Goal: Information Seeking & Learning: Learn about a topic

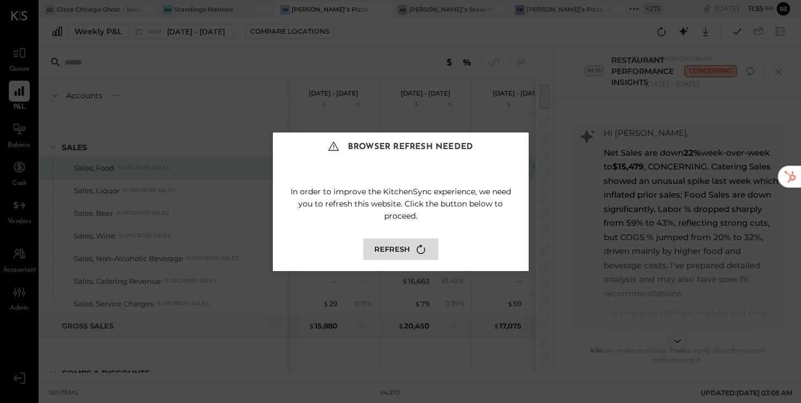
click at [382, 247] on button "Refresh" at bounding box center [400, 249] width 75 height 22
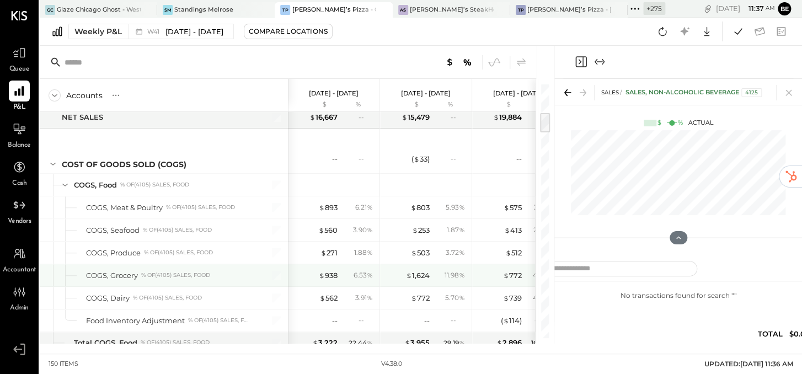
scroll to position [342, 0]
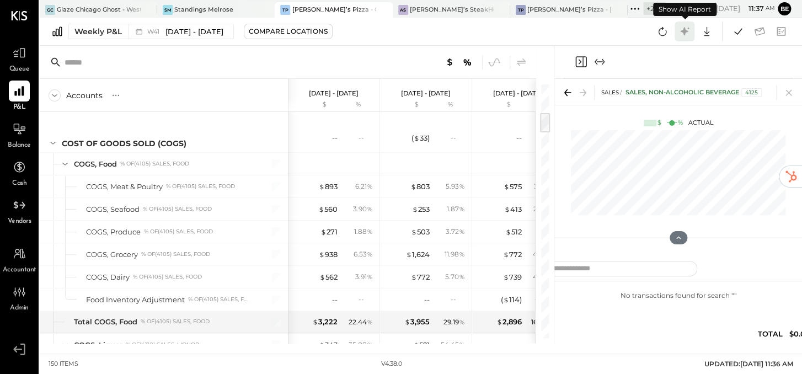
click at [685, 34] on icon at bounding box center [684, 31] width 14 height 14
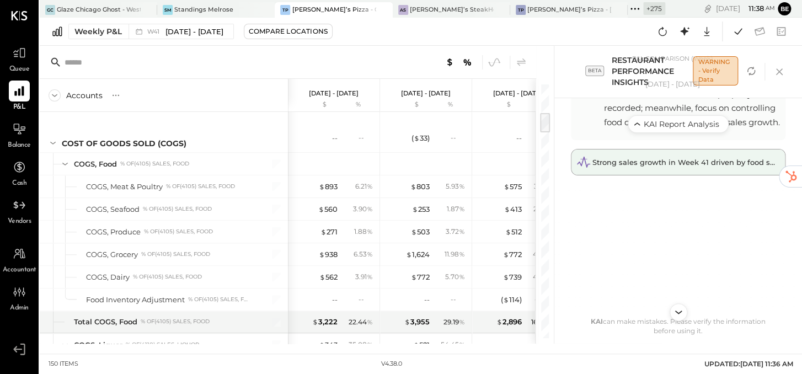
click at [656, 164] on span "Strong sales growth in Week 41 driven by food sales, but labor data missing – u…" at bounding box center [778, 162] width 372 height 9
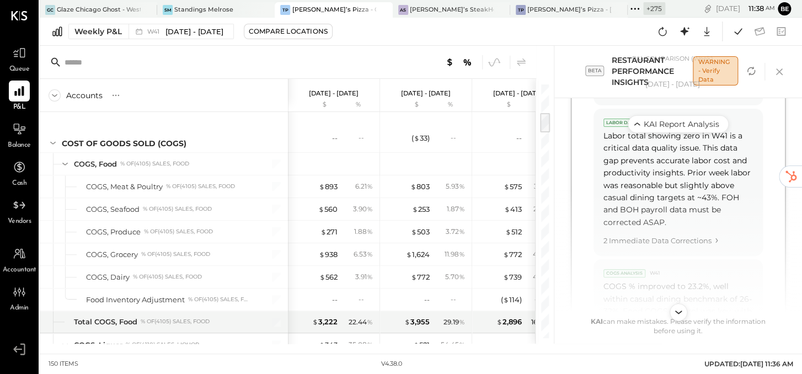
scroll to position [1186, 0]
click at [262, 33] on div "Compare Locations" at bounding box center [288, 30] width 79 height 9
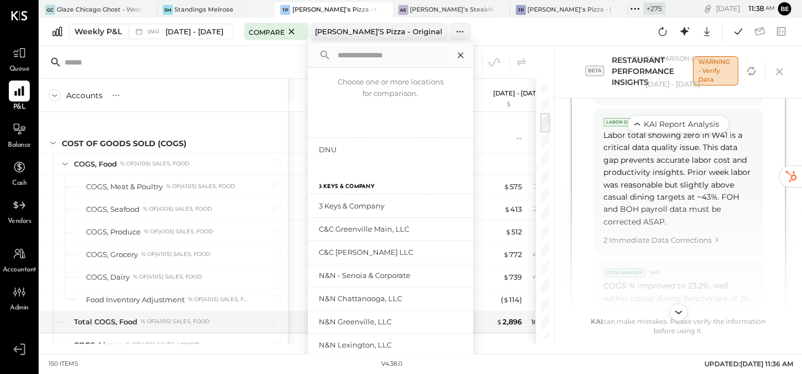
click at [458, 54] on icon at bounding box center [460, 55] width 14 height 14
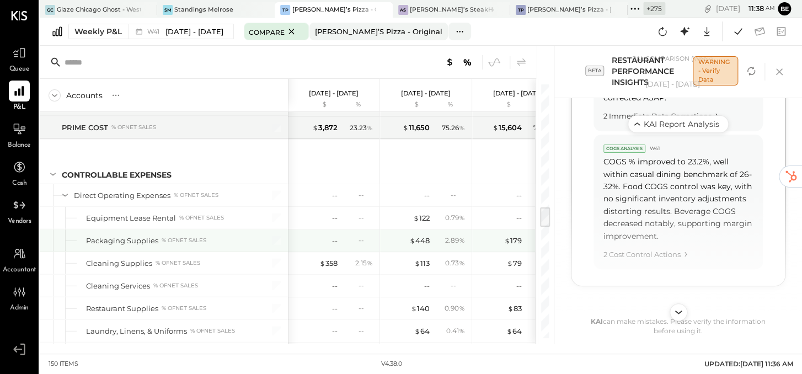
scroll to position [1473, 0]
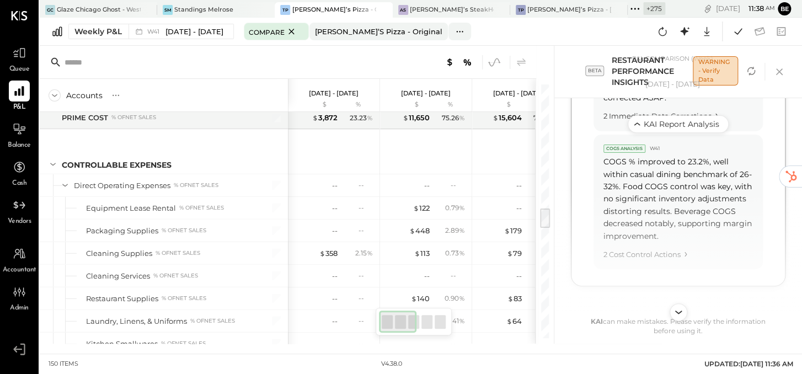
click at [500, 60] on icon at bounding box center [494, 62] width 14 height 14
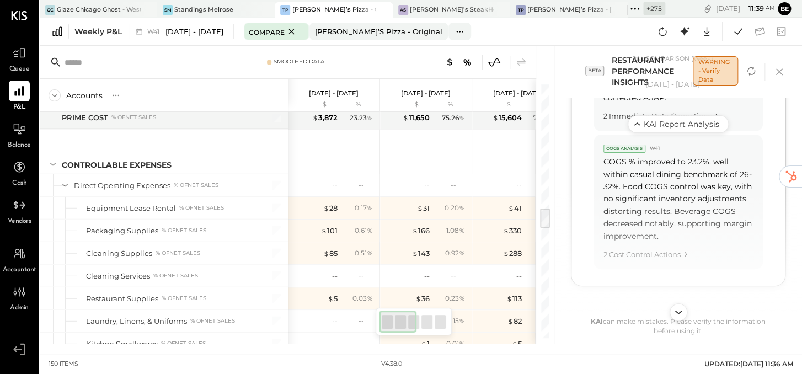
click at [494, 60] on icon at bounding box center [494, 62] width 14 height 14
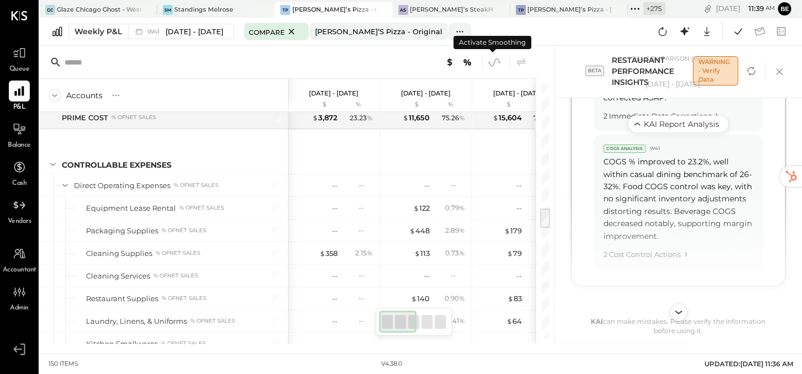
click at [494, 61] on icon at bounding box center [494, 62] width 14 height 14
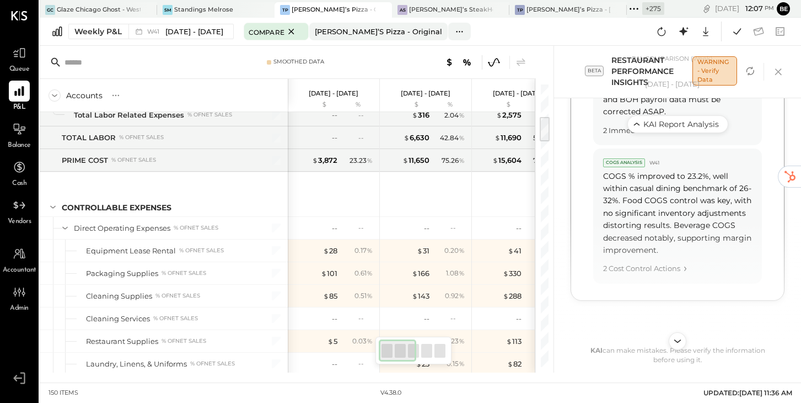
scroll to position [351, 0]
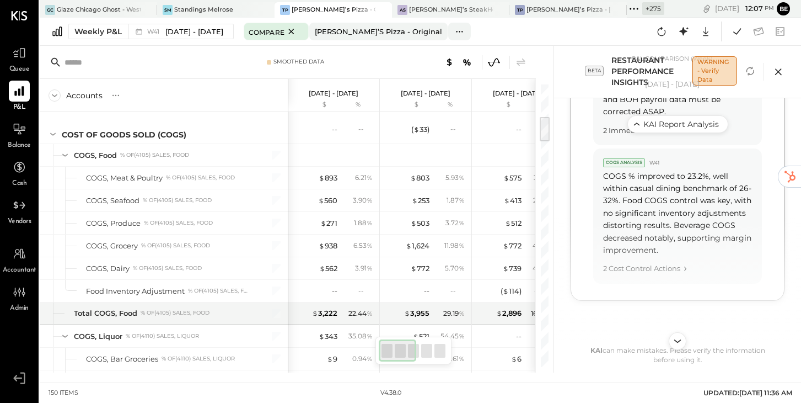
click at [780, 74] on icon at bounding box center [778, 71] width 7 height 7
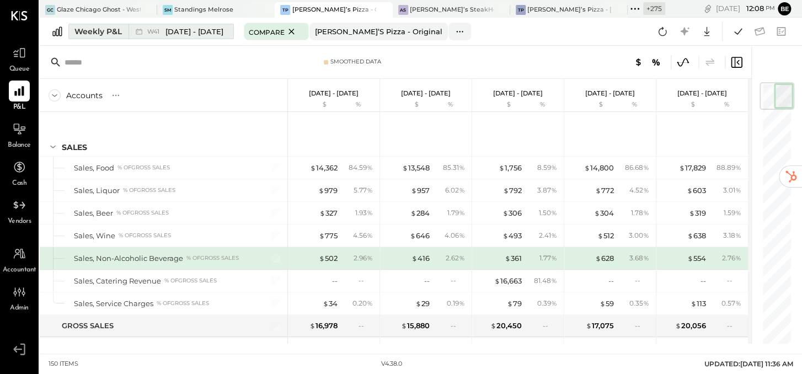
click at [183, 35] on span "[DATE] - [DATE]" at bounding box center [194, 31] width 58 height 10
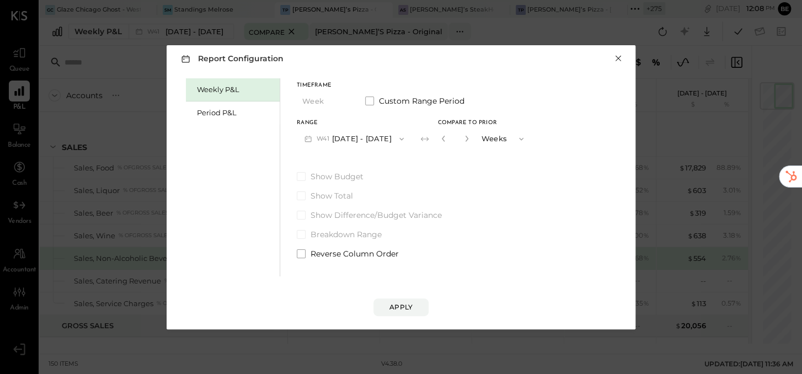
click at [617, 59] on button "×" at bounding box center [618, 58] width 10 height 11
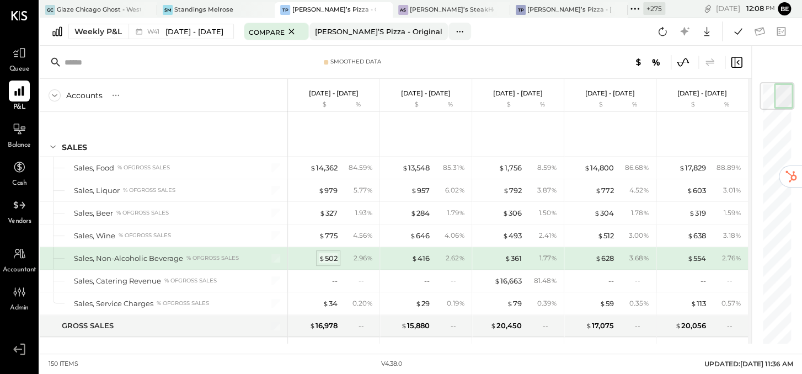
click at [327, 255] on div "$ 502" at bounding box center [328, 258] width 19 height 10
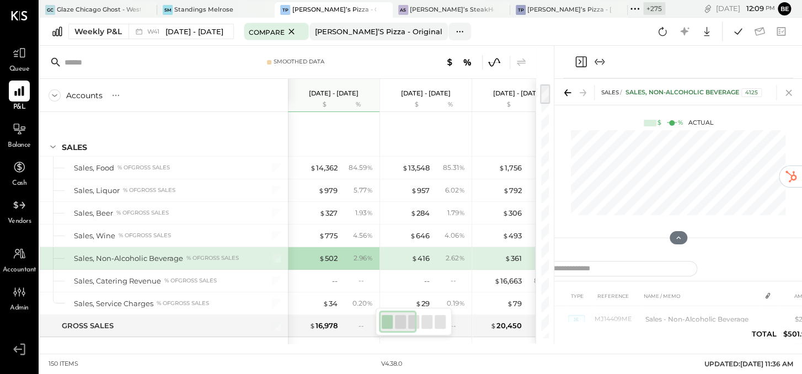
click at [785, 94] on icon at bounding box center [788, 92] width 15 height 15
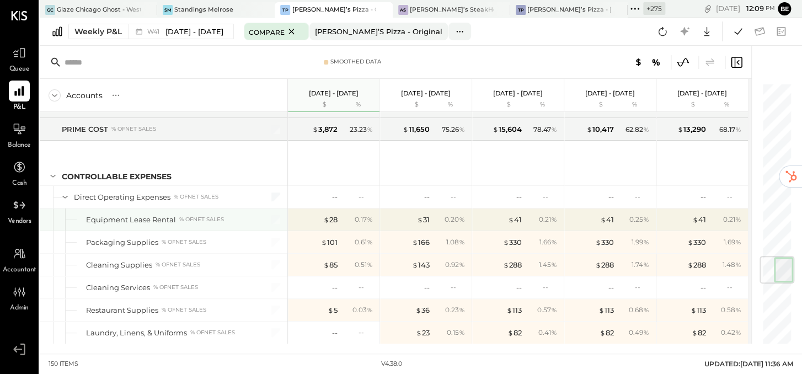
scroll to position [1463, 0]
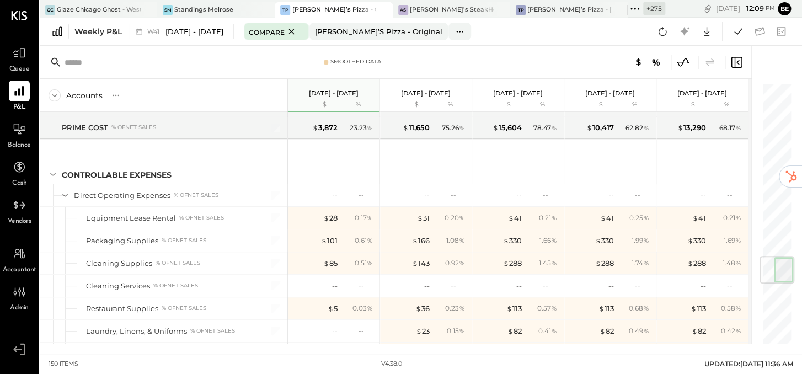
click at [683, 62] on icon at bounding box center [683, 62] width 14 height 14
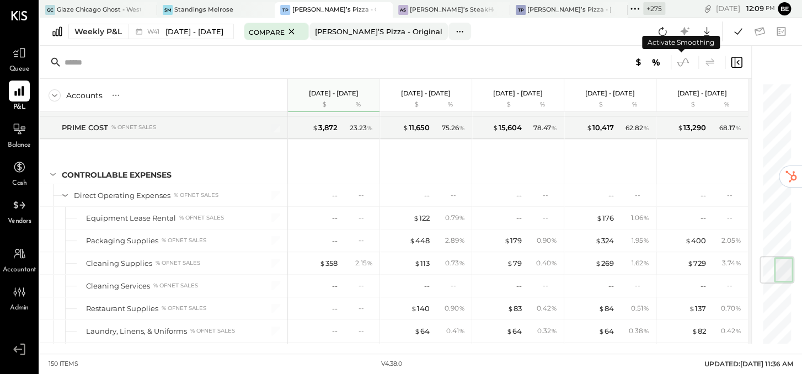
click at [684, 62] on icon at bounding box center [683, 62] width 14 height 14
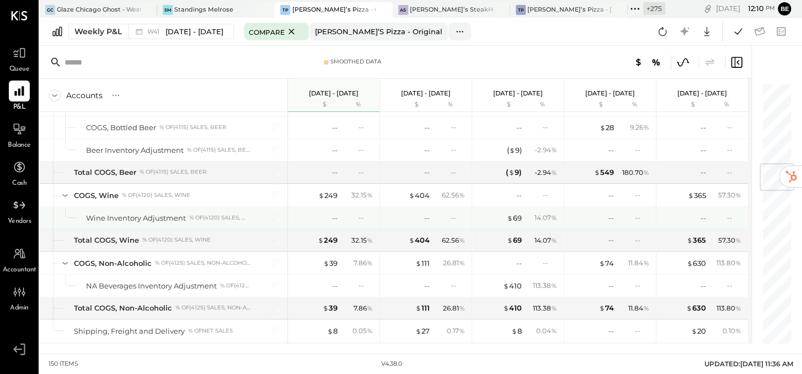
scroll to position [683, 0]
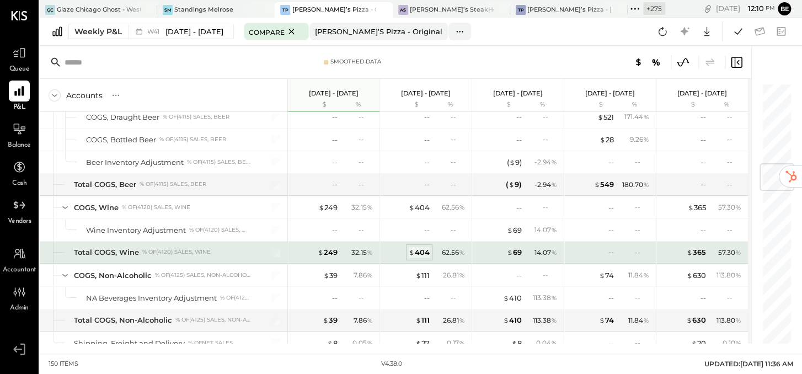
click at [419, 247] on div "$ 404" at bounding box center [419, 252] width 21 height 10
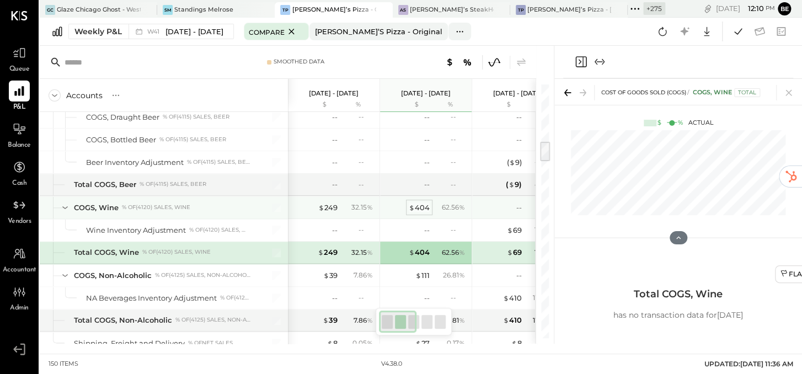
click at [411, 205] on span "$" at bounding box center [412, 207] width 6 height 9
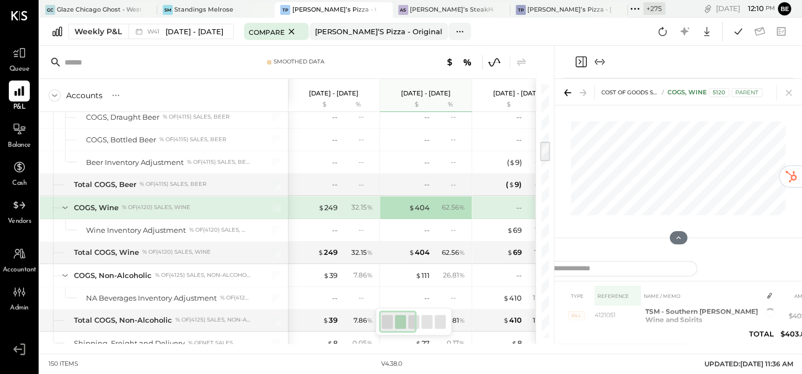
scroll to position [7, 0]
click at [771, 314] on span "3" at bounding box center [772, 312] width 3 height 8
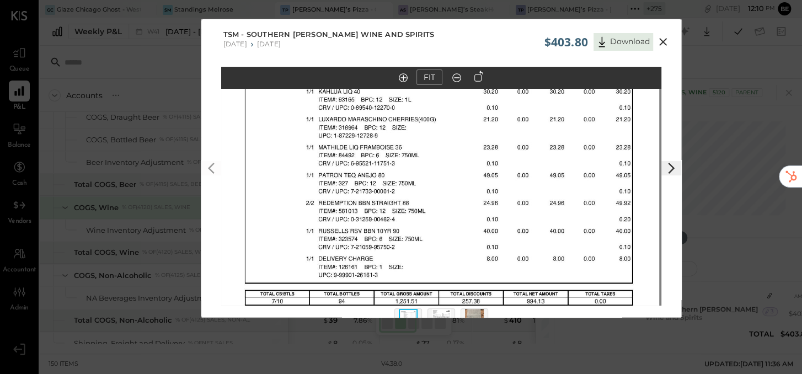
drag, startPoint x: 554, startPoint y: 191, endPoint x: 552, endPoint y: 311, distance: 119.7
click at [552, 311] on div "FIT" at bounding box center [441, 207] width 480 height 281
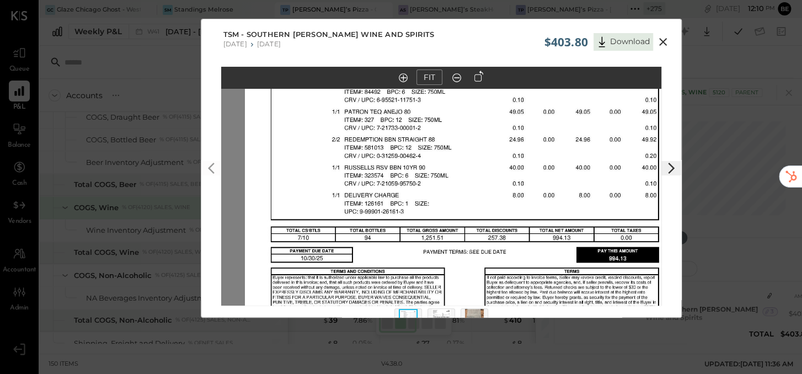
drag, startPoint x: 576, startPoint y: 115, endPoint x: 595, endPoint y: 291, distance: 176.4
click at [595, 291] on img at bounding box center [465, 222] width 440 height 570
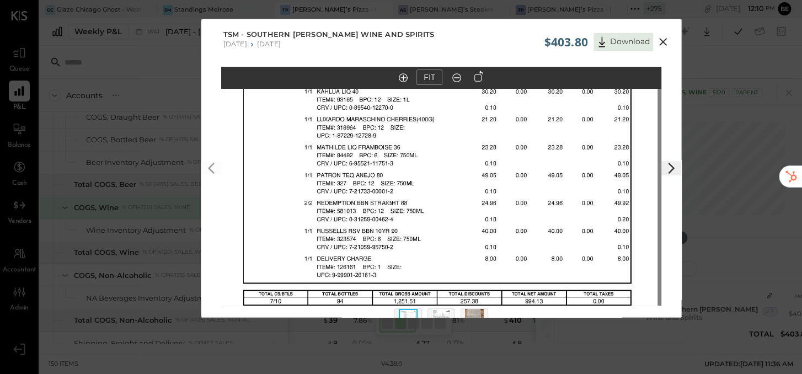
drag, startPoint x: 594, startPoint y: 291, endPoint x: 467, endPoint y: 388, distance: 159.7
click at [467, 374] on html "Queue P&L Balance Cash Vendors Accountant Admin v 4.38.0 [PERSON_NAME] Chicago …" at bounding box center [401, 187] width 802 height 374
click at [662, 40] on icon at bounding box center [663, 42] width 8 height 8
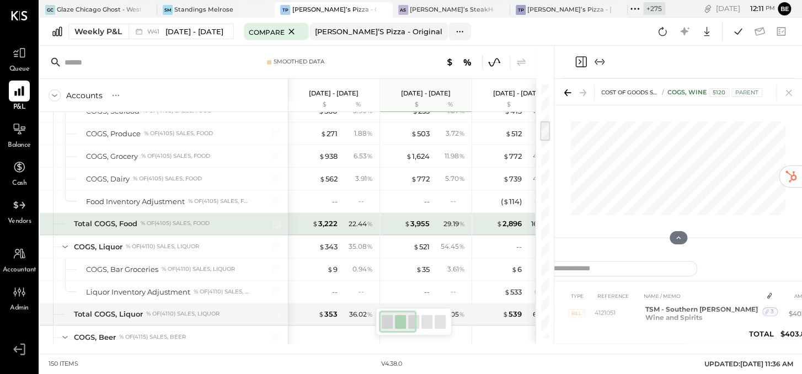
scroll to position [436, 0]
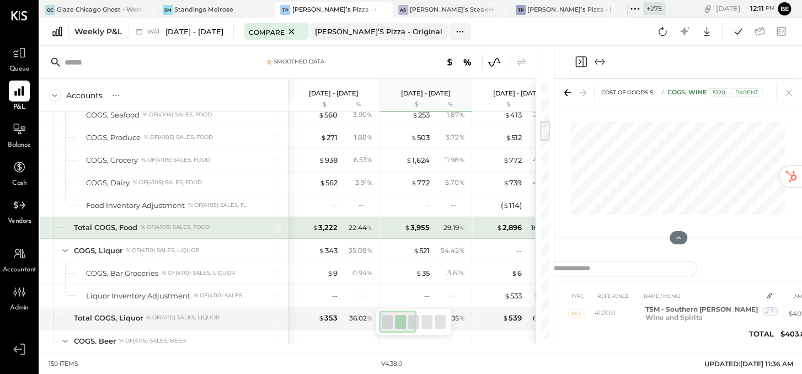
click at [240, 226] on div "Total COGS, Food % of (4105) Sales, Food" at bounding box center [162, 227] width 177 height 10
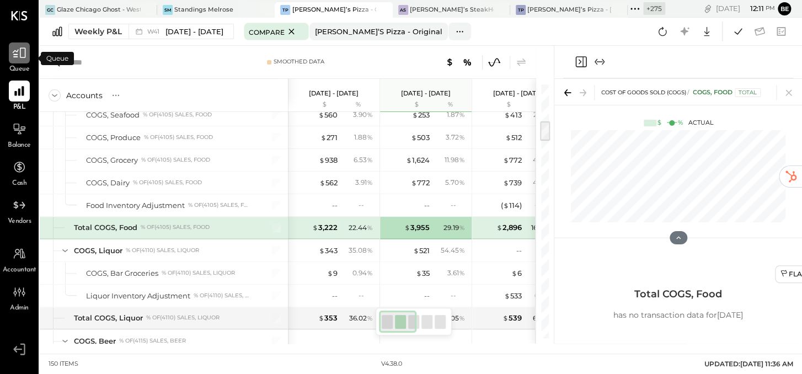
click at [19, 54] on icon at bounding box center [19, 53] width 14 height 14
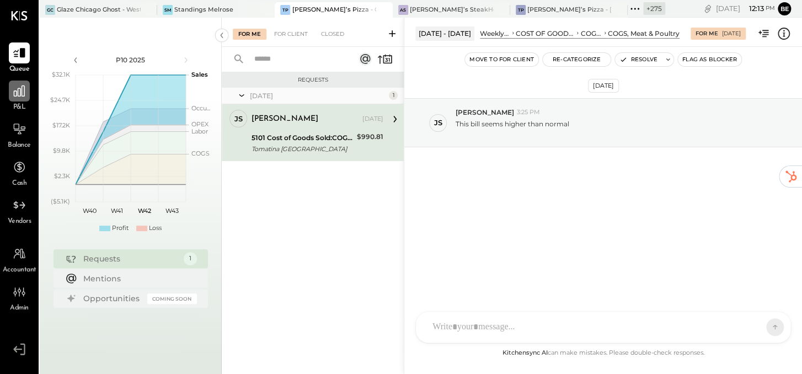
click at [21, 91] on icon at bounding box center [19, 91] width 14 height 14
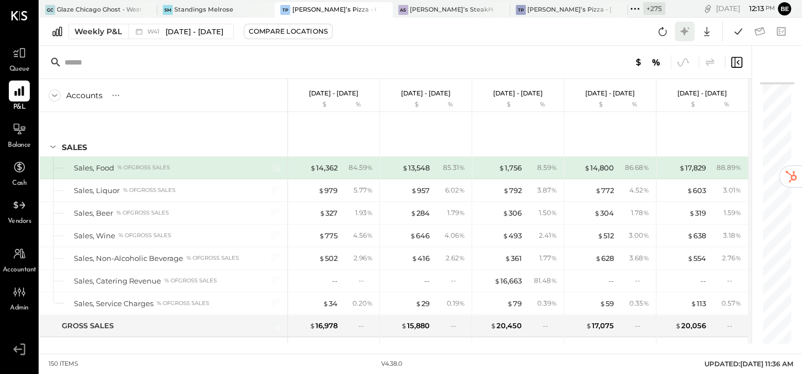
click at [683, 30] on icon at bounding box center [684, 31] width 8 height 8
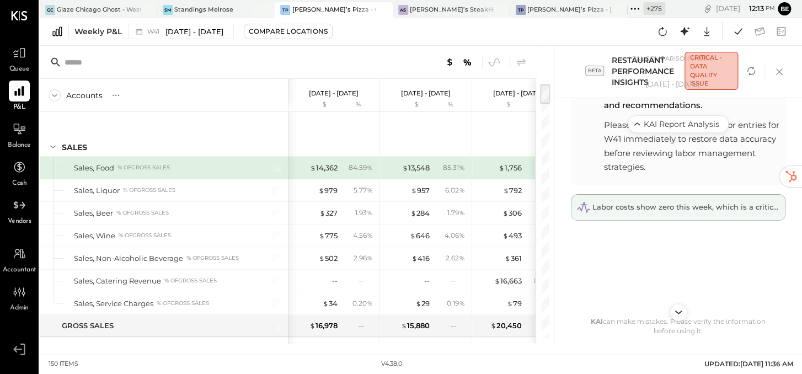
click at [690, 202] on span "Labor costs show zero this week, which is a critical data quality issue affecti…" at bounding box center [805, 206] width 426 height 9
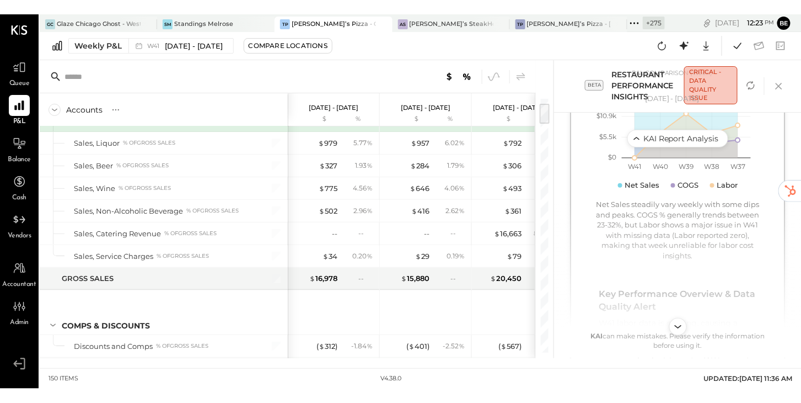
scroll to position [360, 0]
